Goal: Navigation & Orientation: Understand site structure

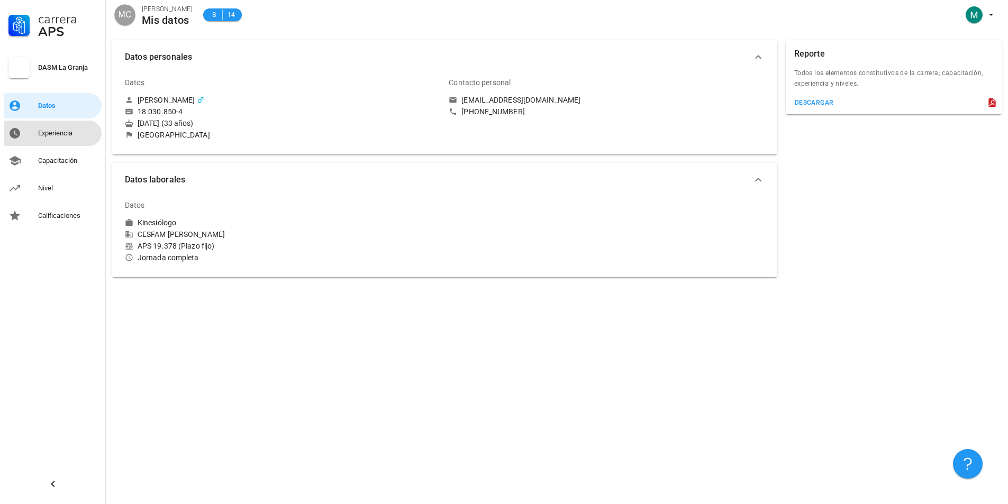
click at [45, 127] on div "Experiencia" at bounding box center [67, 133] width 59 height 17
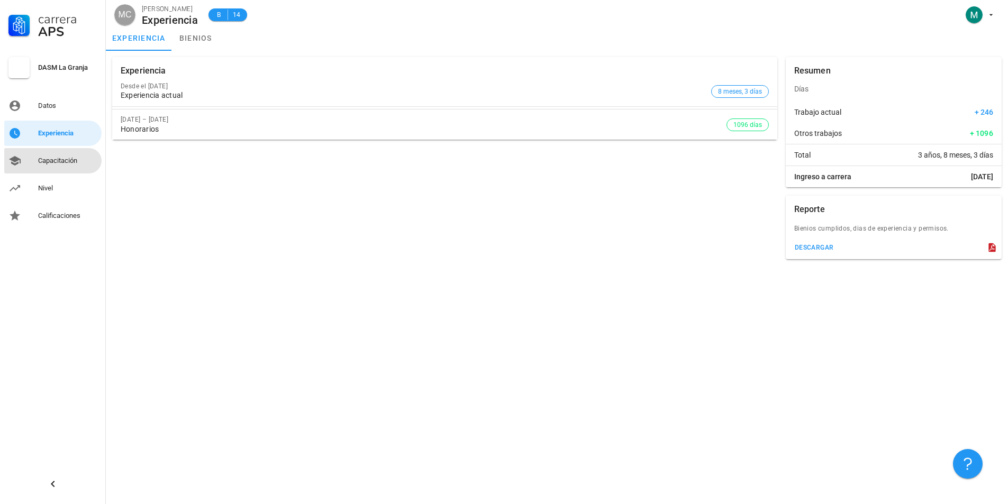
click at [66, 163] on div "Capacitación" at bounding box center [67, 161] width 59 height 8
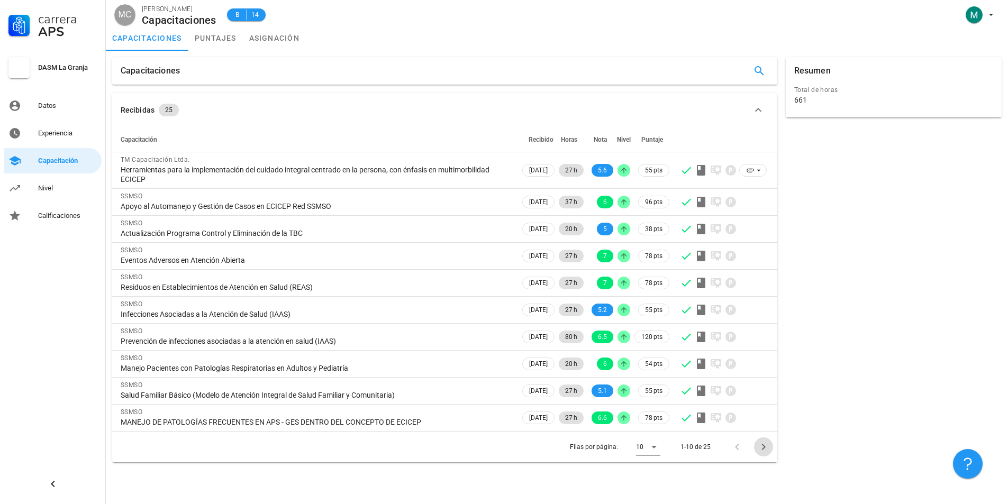
click at [767, 445] on icon "Página siguiente" at bounding box center [763, 447] width 13 height 13
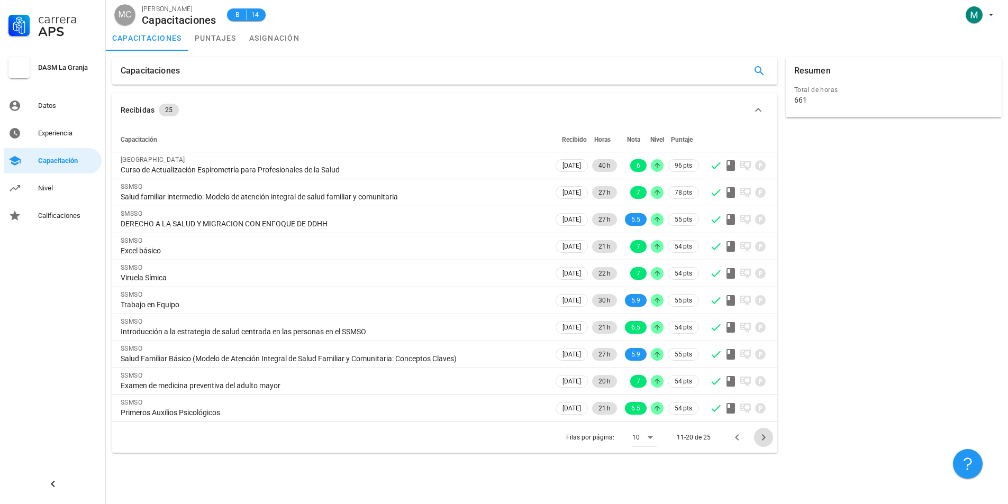
click at [765, 447] on div "Filas por página: 10 11-20 de 25" at bounding box center [444, 437] width 665 height 31
click at [764, 442] on icon "Página siguiente" at bounding box center [763, 437] width 13 height 13
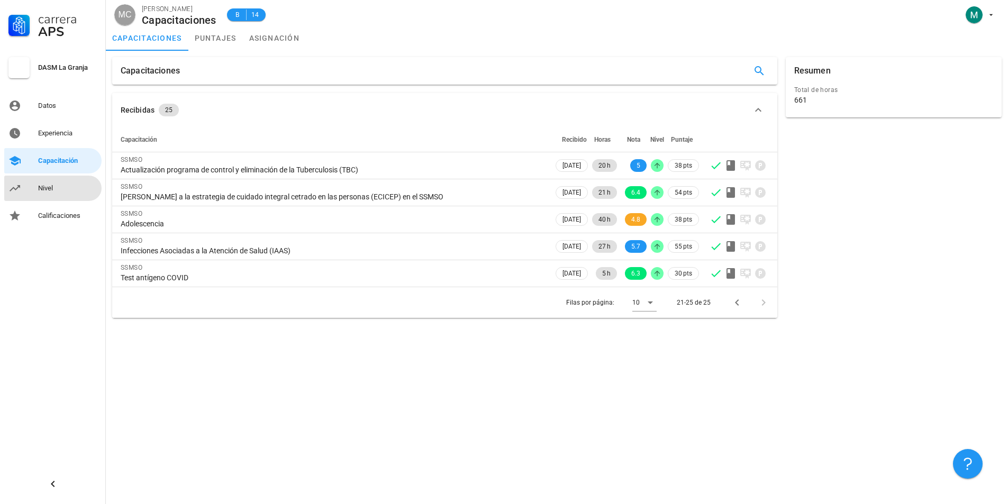
click at [46, 186] on div "Nivel" at bounding box center [67, 188] width 59 height 8
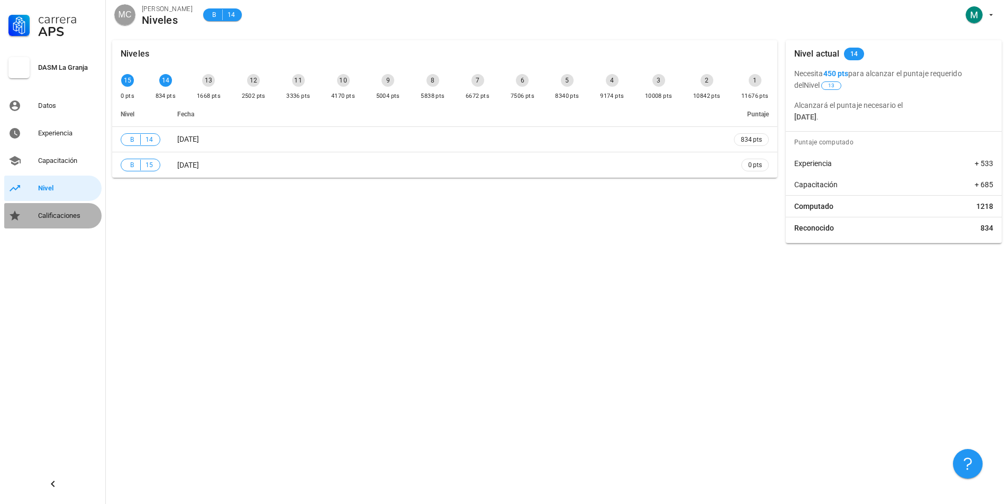
click at [48, 220] on div "Calificaciones" at bounding box center [67, 215] width 59 height 17
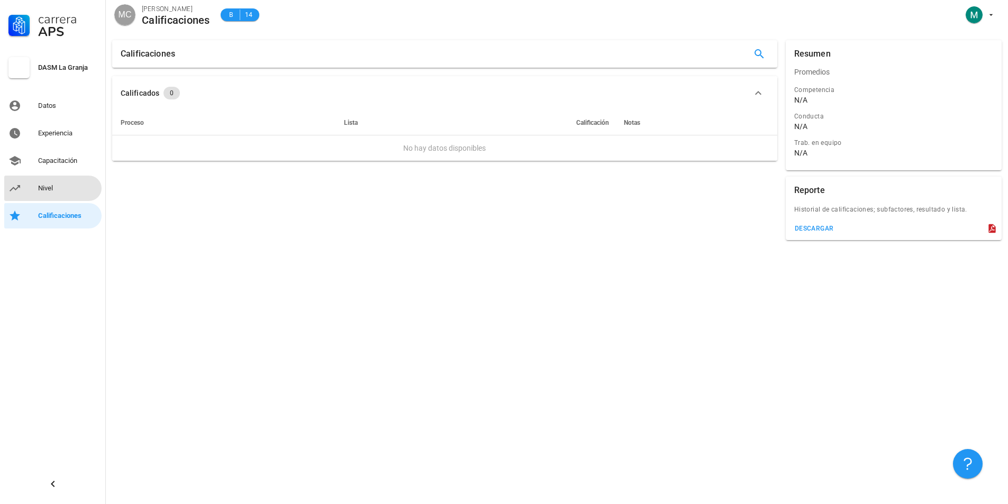
click at [58, 179] on link "Nivel" at bounding box center [52, 188] width 97 height 25
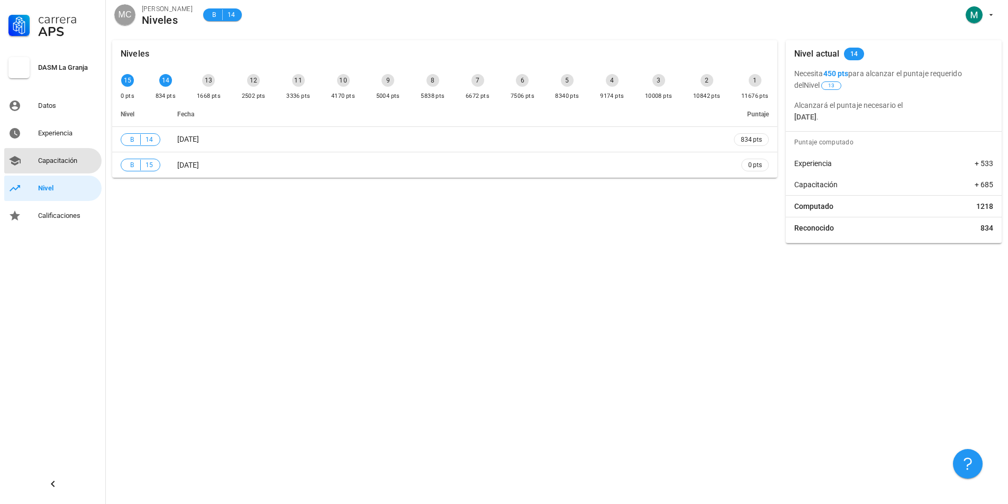
click at [63, 160] on div "Capacitación" at bounding box center [67, 161] width 59 height 8
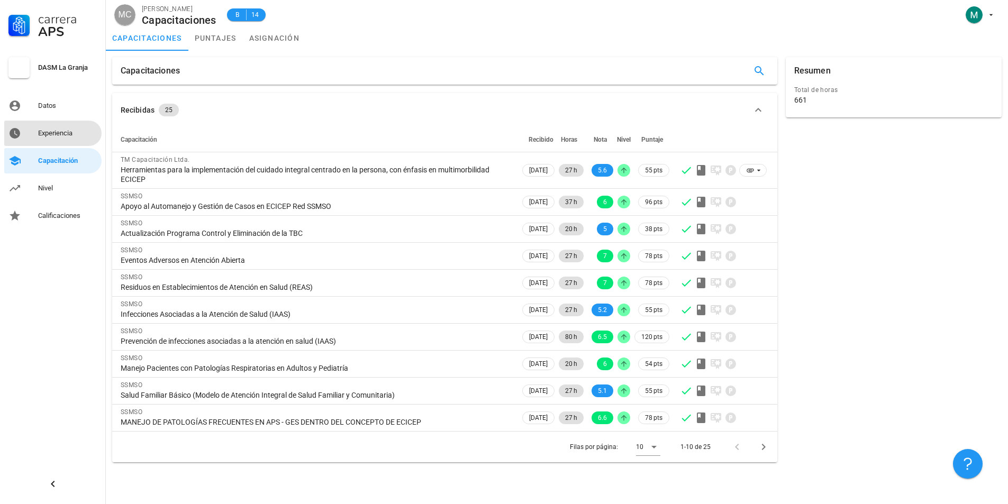
click at [62, 133] on div "Experiencia" at bounding box center [67, 133] width 59 height 8
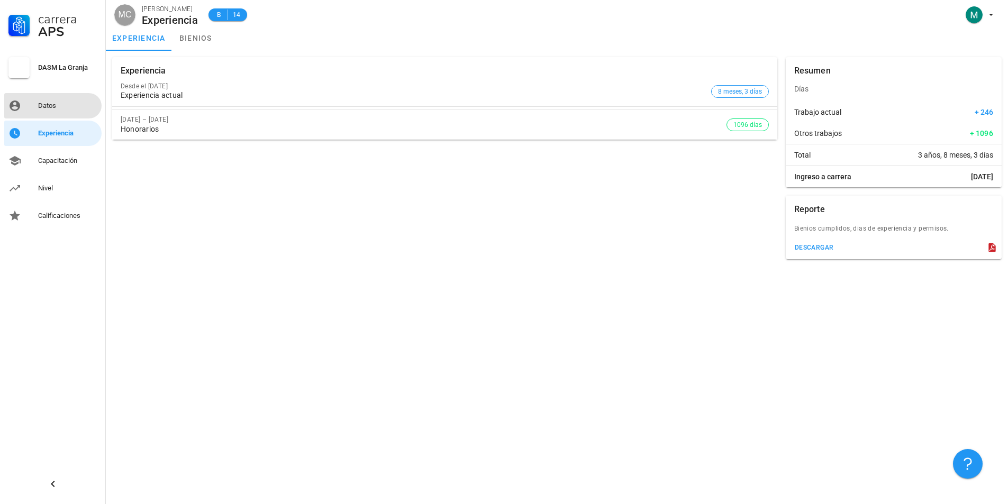
click at [60, 108] on div "Datos" at bounding box center [67, 106] width 59 height 8
